Goal: Transaction & Acquisition: Download file/media

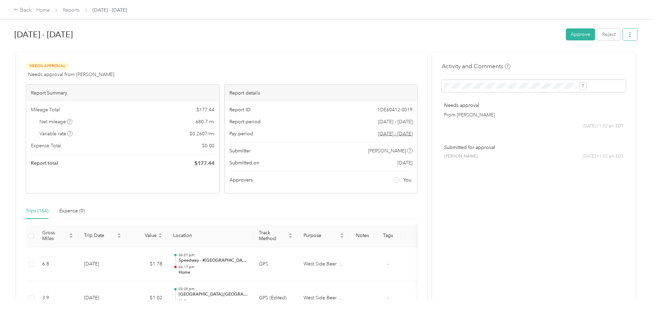
click at [627, 37] on icon "button" at bounding box center [629, 34] width 5 height 5
click at [556, 57] on span "Download" at bounding box center [554, 59] width 23 height 7
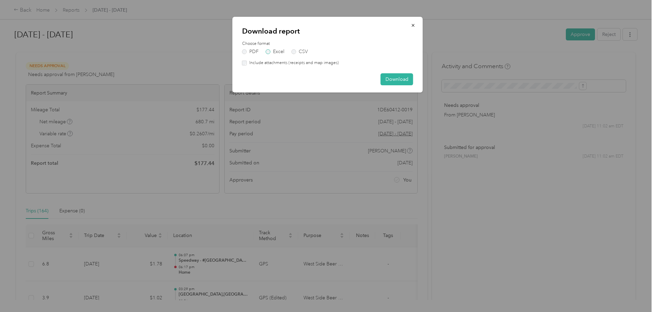
click at [281, 54] on label "Excel" at bounding box center [275, 51] width 19 height 5
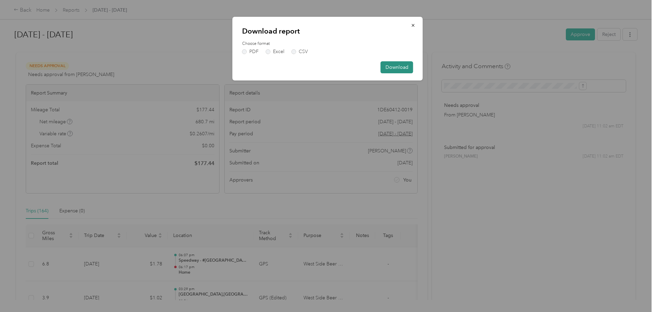
click at [394, 67] on button "Download" at bounding box center [397, 67] width 33 height 12
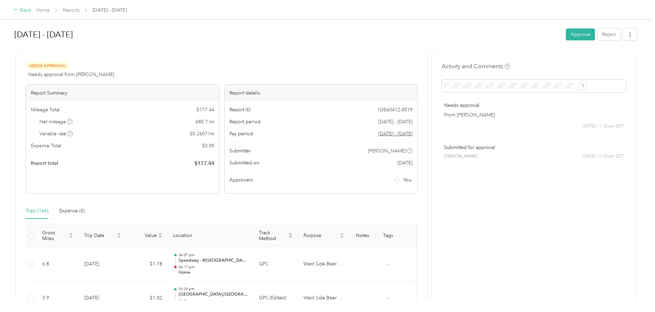
click at [32, 8] on div "Back" at bounding box center [23, 10] width 18 height 8
